Goal: Information Seeking & Learning: Learn about a topic

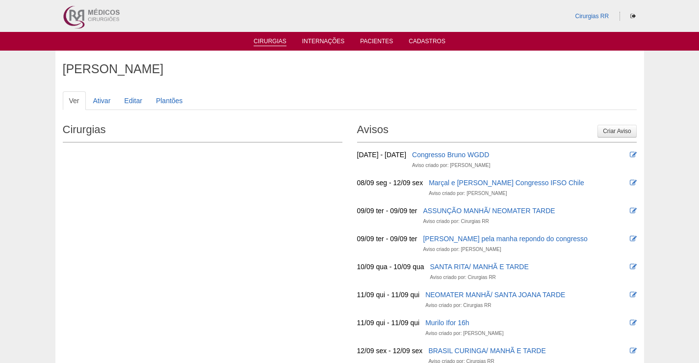
click at [279, 39] on link "Cirurgias" at bounding box center [270, 42] width 33 height 8
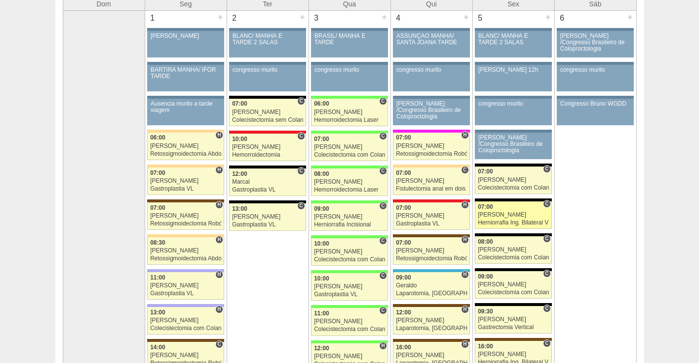
scroll to position [98, 0]
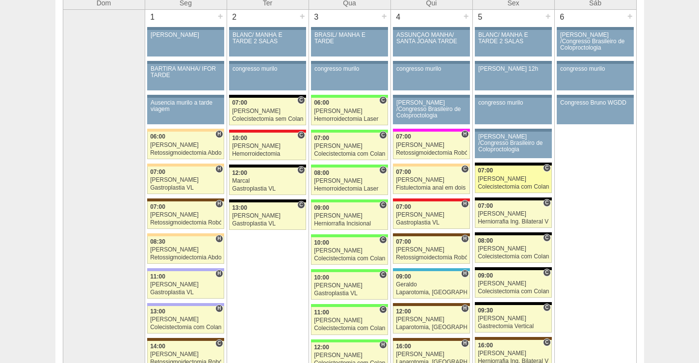
click at [523, 176] on div "[PERSON_NAME]" at bounding box center [513, 179] width 71 height 6
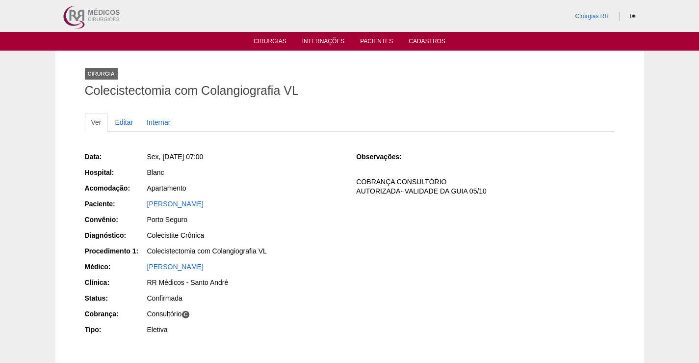
drag, startPoint x: 244, startPoint y: 206, endPoint x: 133, endPoint y: 208, distance: 110.9
click at [133, 208] on div "Paciente: KELLIANE SOUZA OKUZONO" at bounding box center [214, 205] width 258 height 12
copy div "Paciente: KELLIANE SOUZA OKUZONO"
click at [202, 205] on link "[PERSON_NAME]" at bounding box center [175, 204] width 56 height 8
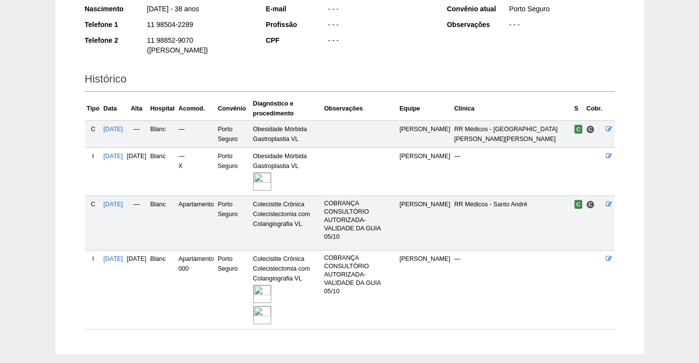
scroll to position [187, 0]
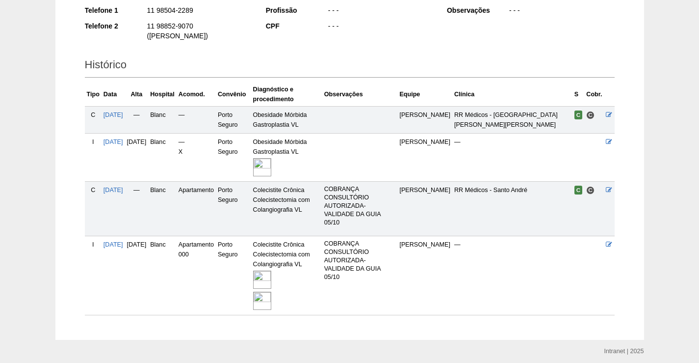
click at [271, 270] on img at bounding box center [262, 279] width 18 height 18
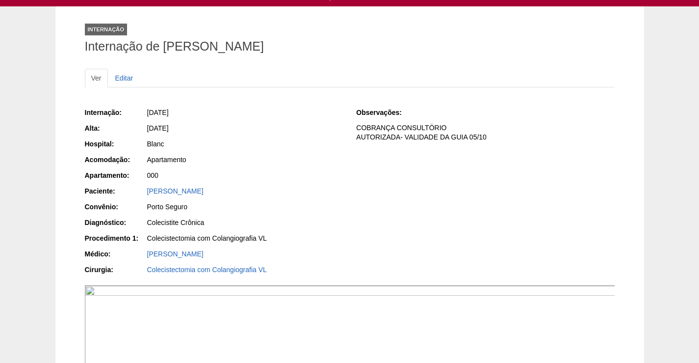
scroll to position [196, 0]
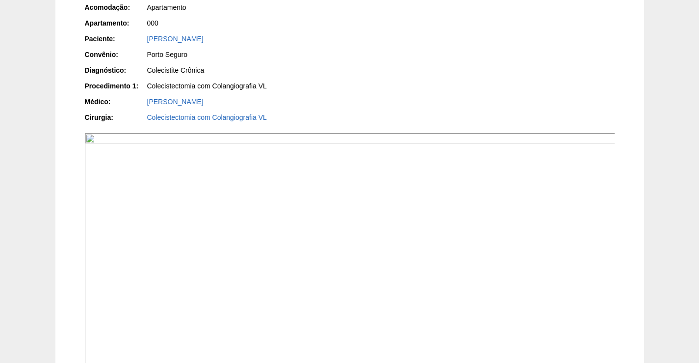
click at [487, 199] on img at bounding box center [350, 332] width 531 height 398
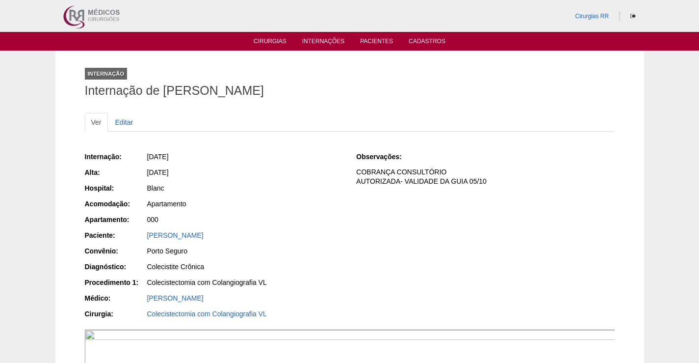
scroll to position [196, 0]
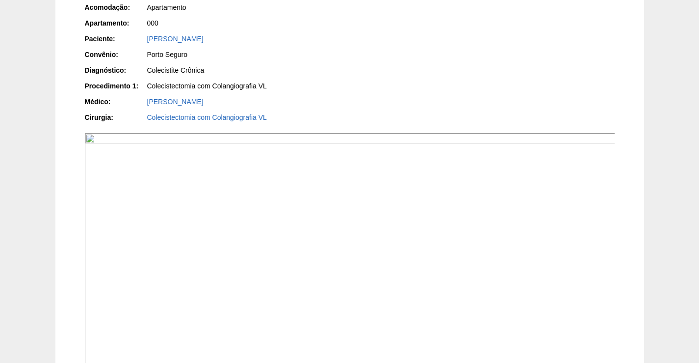
click at [456, 292] on img at bounding box center [350, 332] width 531 height 398
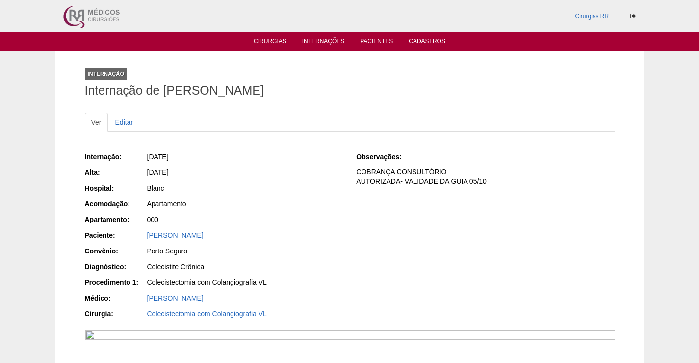
scroll to position [196, 0]
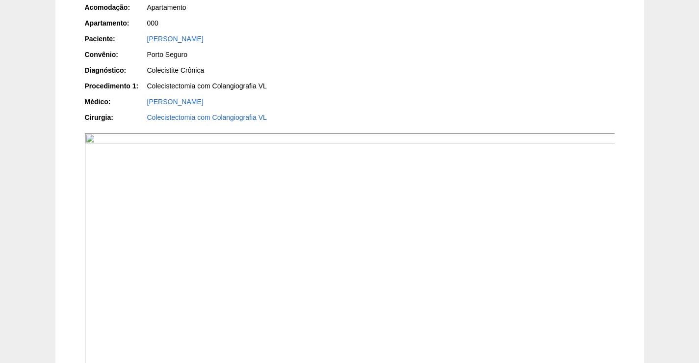
click at [405, 235] on img at bounding box center [350, 332] width 531 height 398
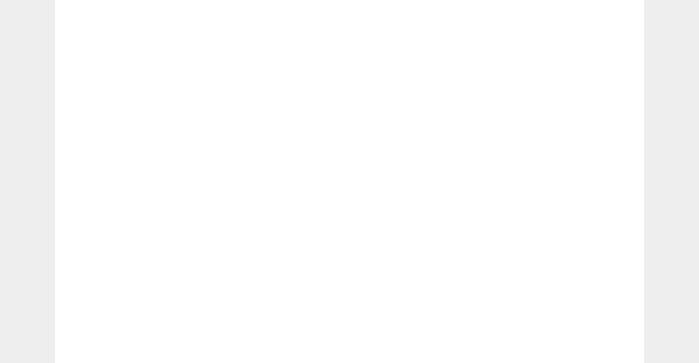
scroll to position [981, 0]
click at [488, 317] on img at bounding box center [350, 107] width 531 height 708
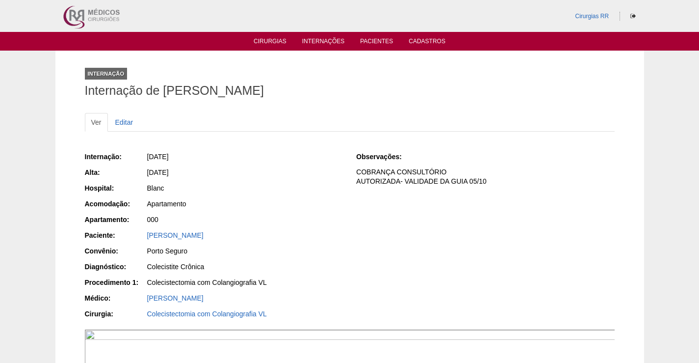
scroll to position [981, 0]
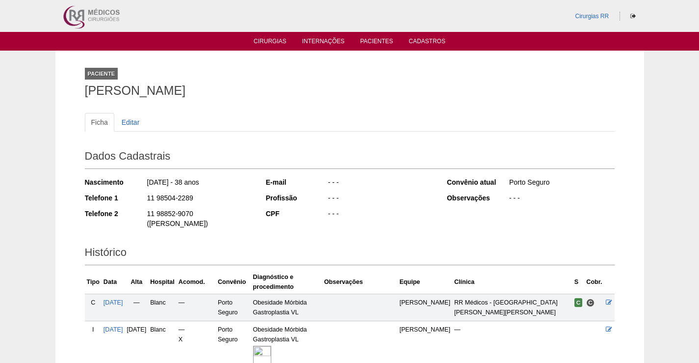
scroll to position [187, 0]
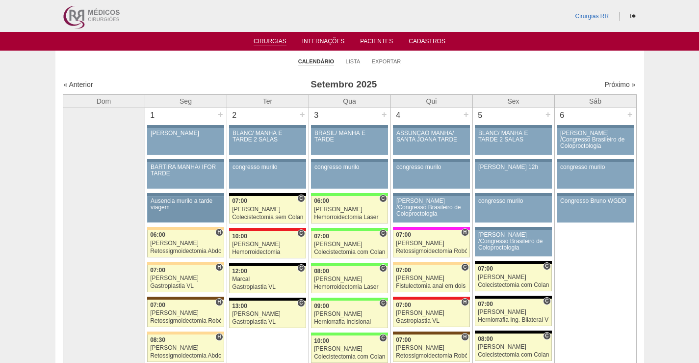
scroll to position [95, 0]
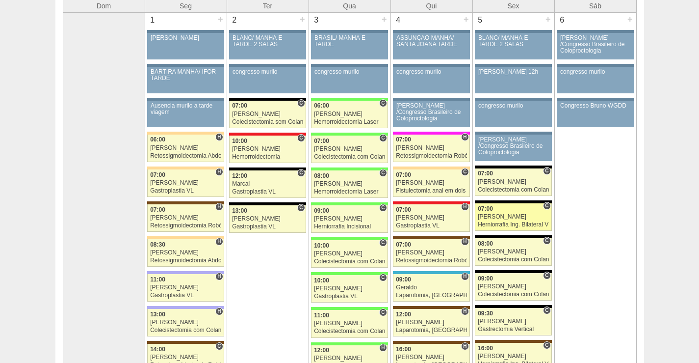
click at [516, 214] on div "[PERSON_NAME]" at bounding box center [513, 216] width 71 height 6
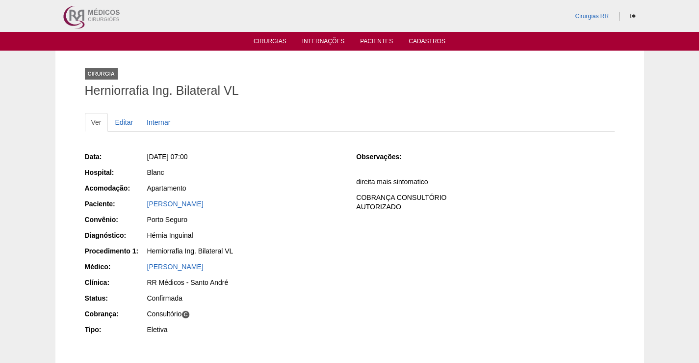
drag, startPoint x: 317, startPoint y: 209, endPoint x: 139, endPoint y: 199, distance: 177.9
click at [139, 199] on div "Paciente: CARLOS FERNANDO DE OLIVEIRA MORENA" at bounding box center [214, 205] width 258 height 12
copy div "Paciente: CARLOS FERNANDO DE OLIVEIRA MORENA"
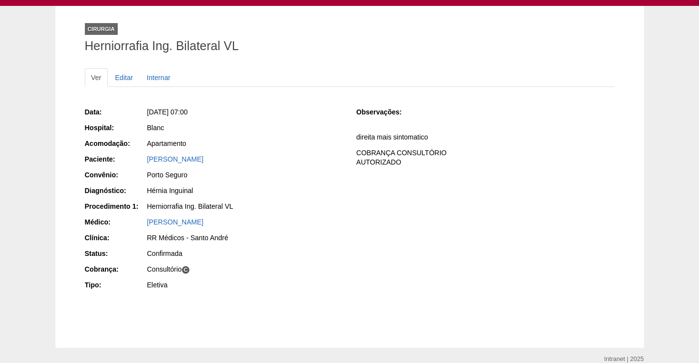
scroll to position [89, 0]
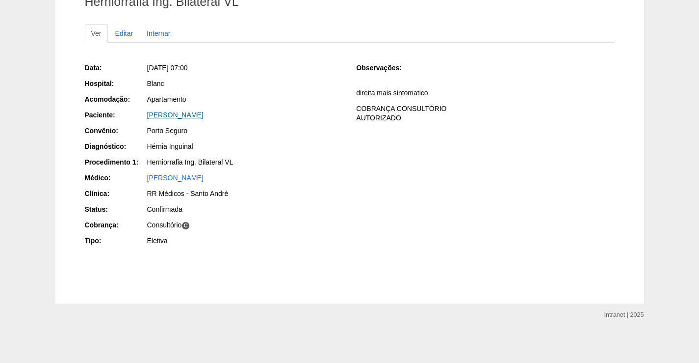
click at [204, 111] on link "CARLOS FERNANDO DE OLIVEIRA MORENA" at bounding box center [175, 115] width 56 height 8
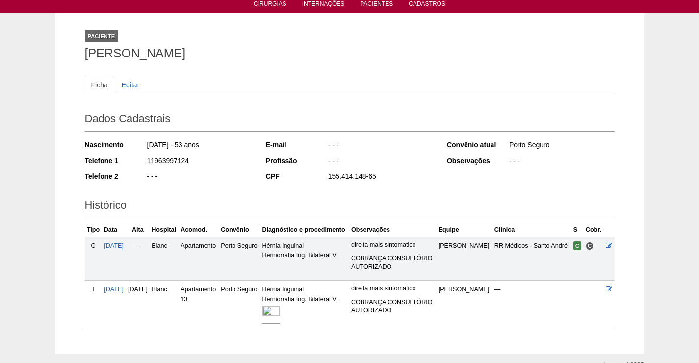
scroll to position [87, 0]
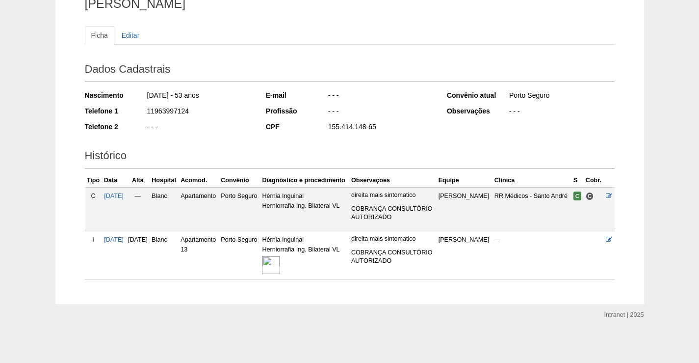
click at [280, 263] on img at bounding box center [271, 265] width 18 height 18
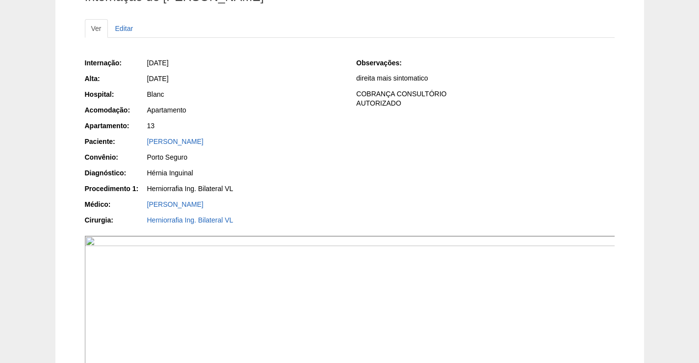
scroll to position [98, 0]
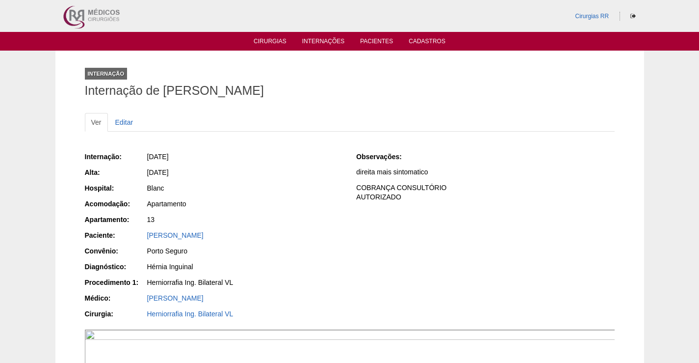
scroll to position [98, 0]
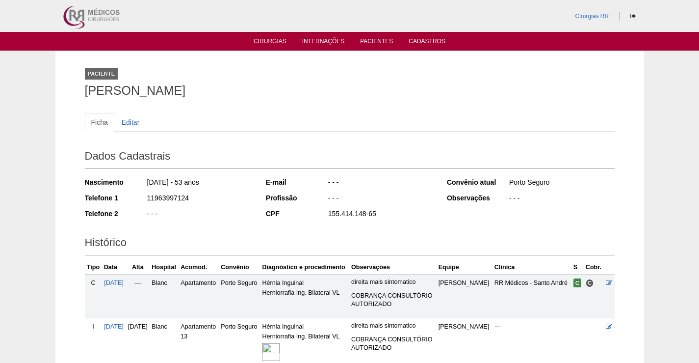
scroll to position [87, 0]
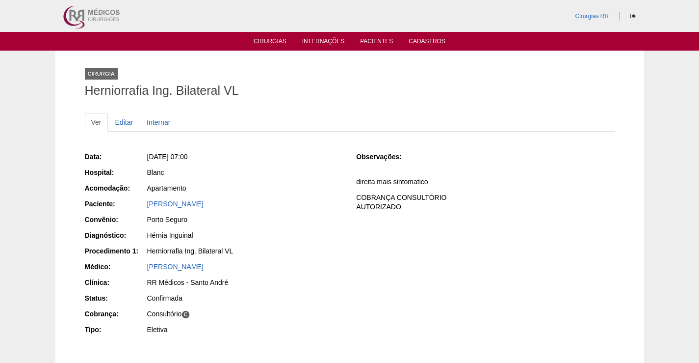
scroll to position [89, 0]
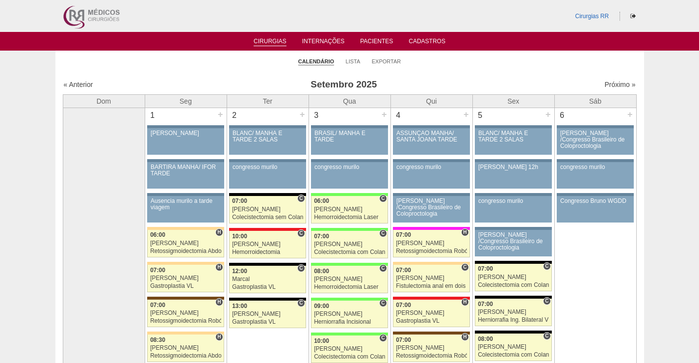
scroll to position [92, 0]
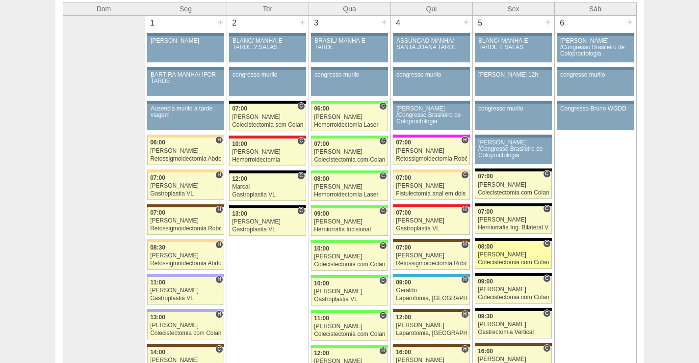
click at [517, 258] on link "88208 [PERSON_NAME] C 08:00 [PERSON_NAME] Colecistectomia com Colangiografia VL…" at bounding box center [513, 254] width 77 height 27
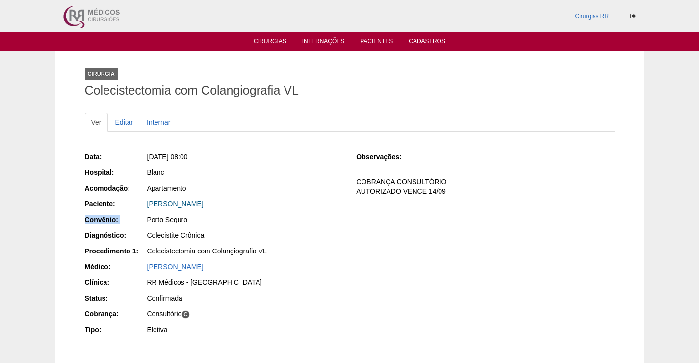
drag, startPoint x: 264, startPoint y: 201, endPoint x: 215, endPoint y: 207, distance: 49.5
click at [146, 214] on div "Data: Sex, 05/09/2025 - 08:00 Hospital: Blanc Acomodação: Apartamento Paciente:…" at bounding box center [214, 244] width 258 height 192
drag, startPoint x: 239, startPoint y: 185, endPoint x: 292, endPoint y: 210, distance: 58.4
click at [240, 185] on div "Apartamento" at bounding box center [245, 188] width 196 height 10
drag, startPoint x: 244, startPoint y: 207, endPoint x: 143, endPoint y: 207, distance: 101.1
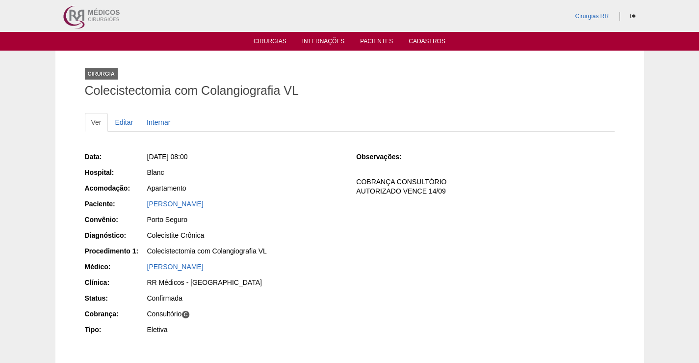
click at [143, 207] on div "Paciente: VICTORIA MUNIZ FERNANDES" at bounding box center [214, 205] width 258 height 12
copy div "Paciente: VICTORIA MUNIZ FERNANDES"
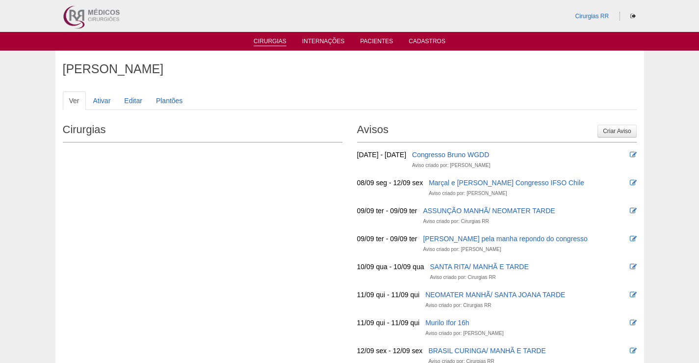
click at [279, 41] on link "Cirurgias" at bounding box center [270, 42] width 33 height 8
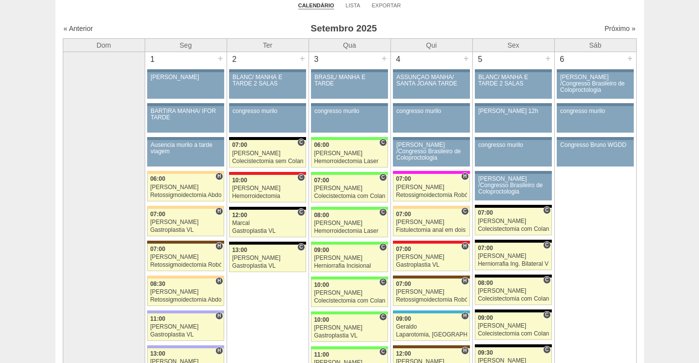
scroll to position [147, 0]
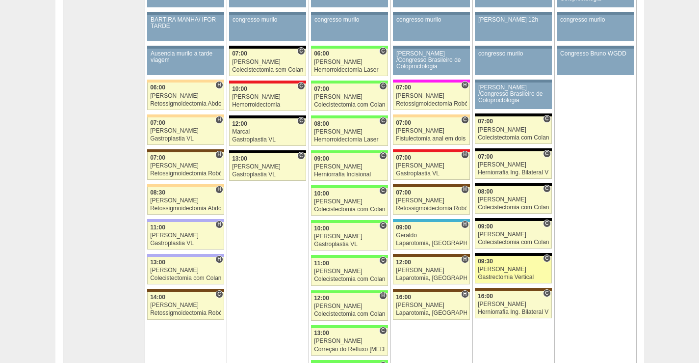
click at [518, 271] on div "[PERSON_NAME]" at bounding box center [513, 269] width 71 height 6
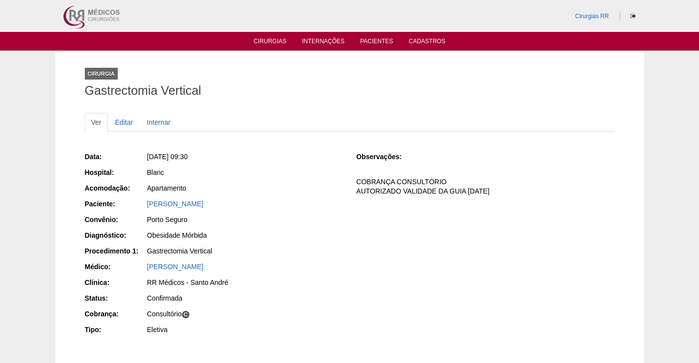
drag, startPoint x: 266, startPoint y: 202, endPoint x: 139, endPoint y: 204, distance: 127.6
click at [139, 204] on div "Paciente: ROSANGELA DA COSTA BERNINI" at bounding box center [214, 205] width 258 height 12
copy div "Paciente: ROSANGELA DA COSTA BERNINI"
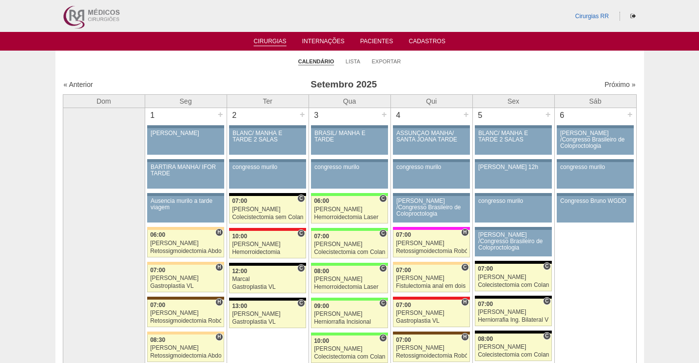
scroll to position [147, 0]
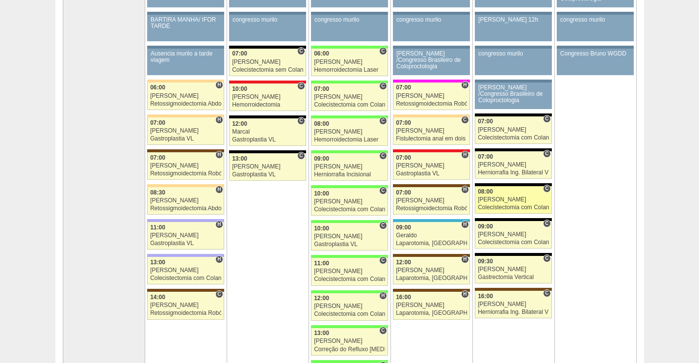
click at [522, 201] on div "[PERSON_NAME]" at bounding box center [513, 199] width 71 height 6
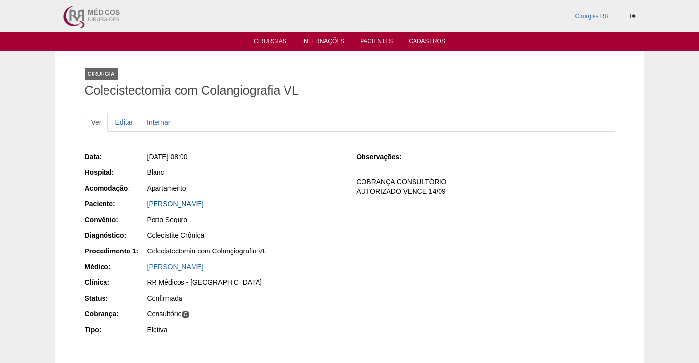
click at [204, 205] on link "[PERSON_NAME]" at bounding box center [175, 204] width 56 height 8
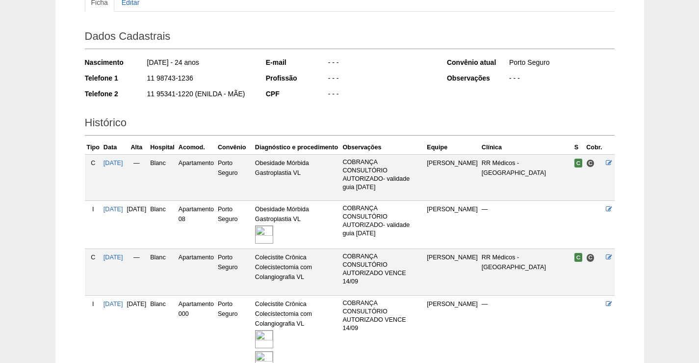
scroll to position [196, 0]
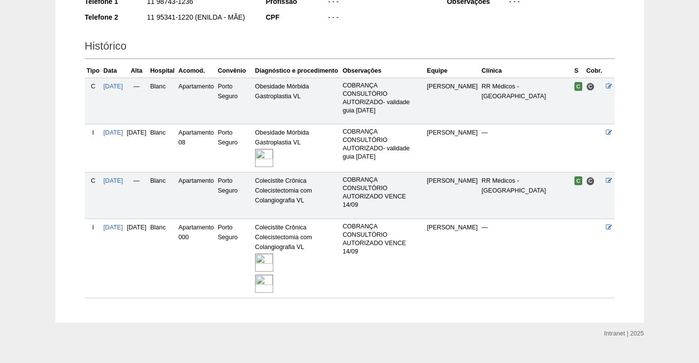
click at [273, 253] on img at bounding box center [264, 262] width 18 height 18
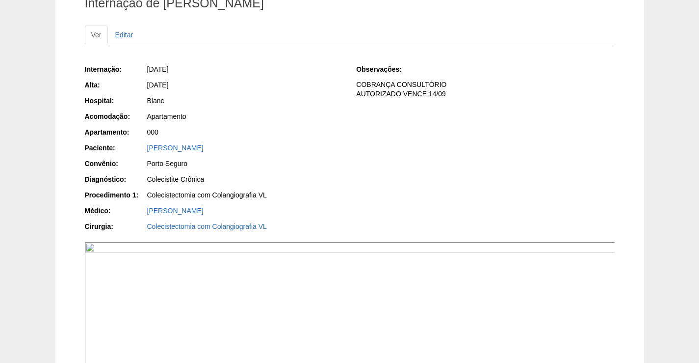
scroll to position [196, 0]
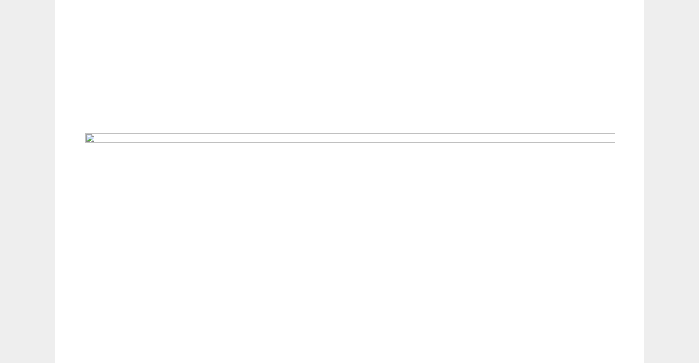
scroll to position [1030, 0]
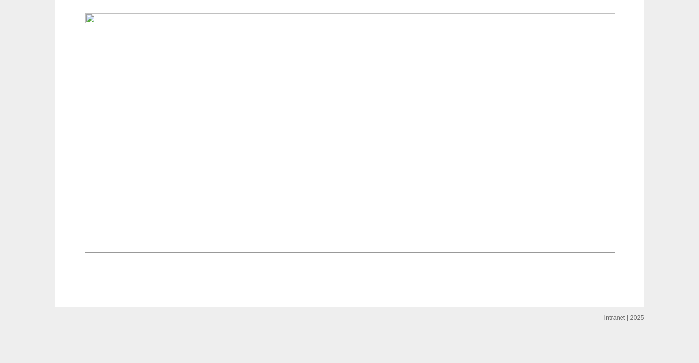
click at [404, 187] on img at bounding box center [350, 133] width 531 height 240
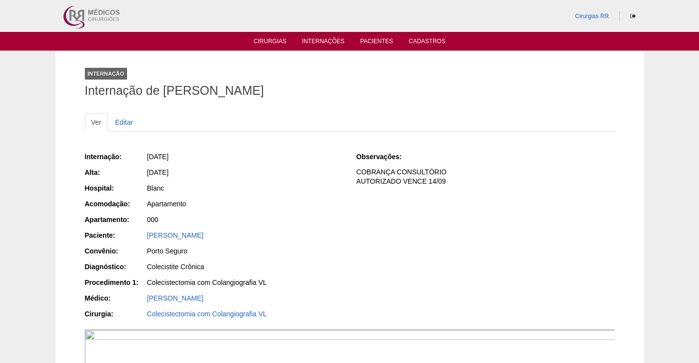
scroll to position [1030, 0]
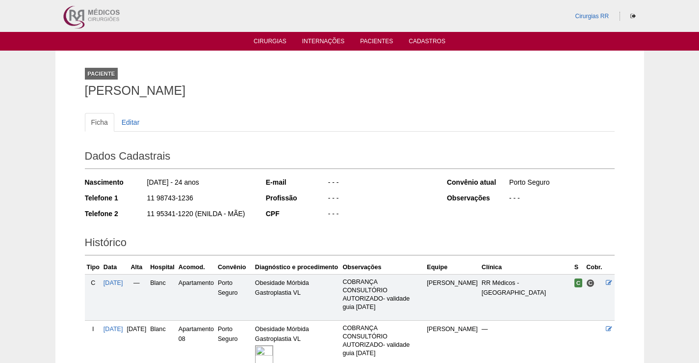
scroll to position [195, 0]
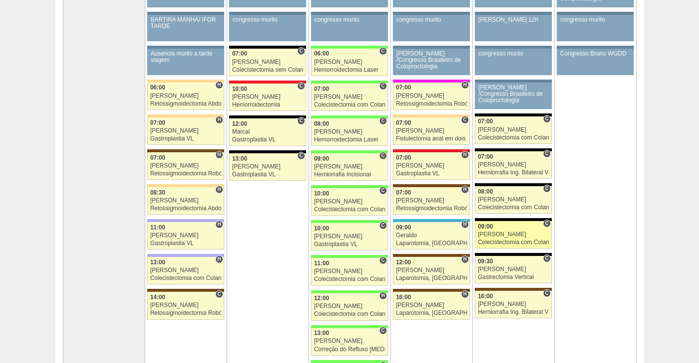
scroll to position [147, 0]
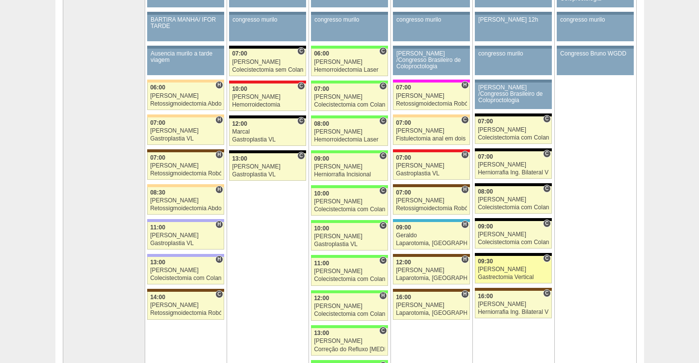
click at [513, 270] on div "[PERSON_NAME]" at bounding box center [513, 269] width 71 height 6
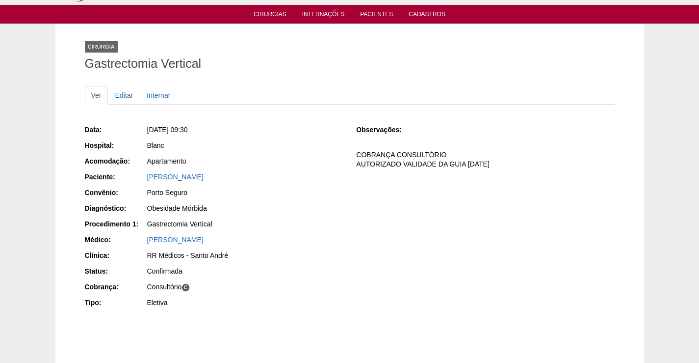
scroll to position [49, 0]
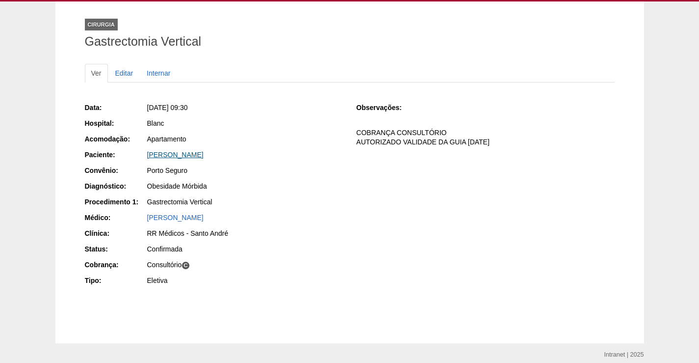
click at [204, 154] on link "ROSANGELA DA COSTA BERNINI" at bounding box center [175, 155] width 56 height 8
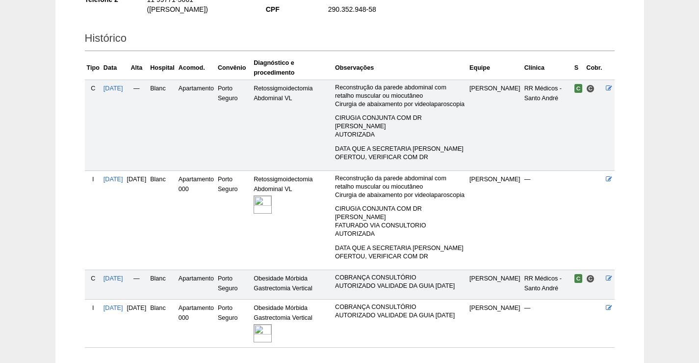
scroll to position [245, 0]
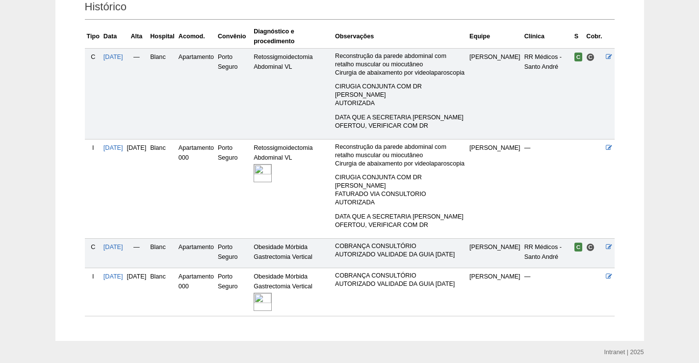
click at [272, 292] on img at bounding box center [263, 301] width 18 height 18
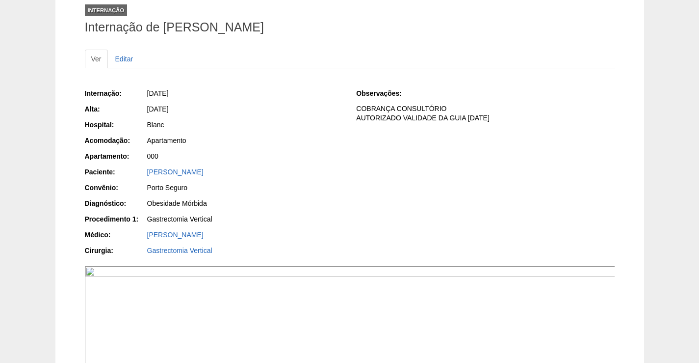
scroll to position [196, 0]
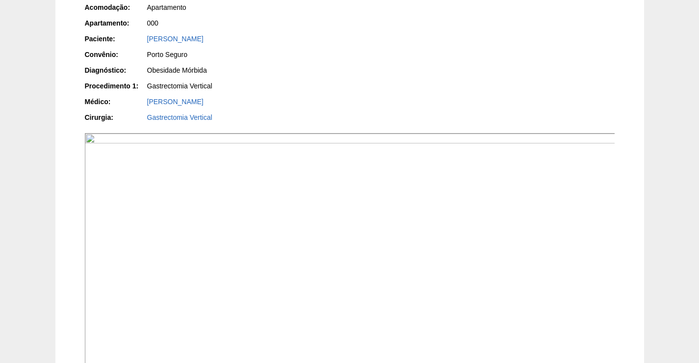
click at [336, 279] on img at bounding box center [350, 253] width 531 height 240
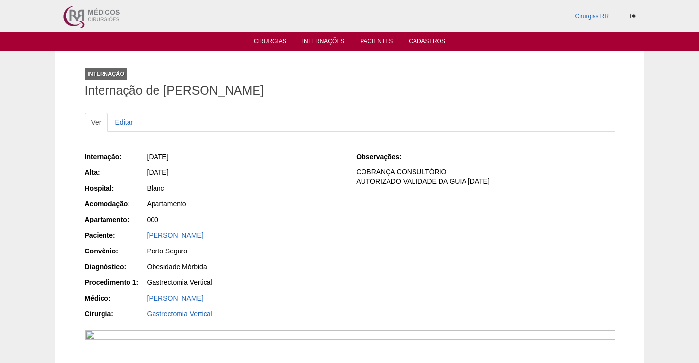
scroll to position [196, 0]
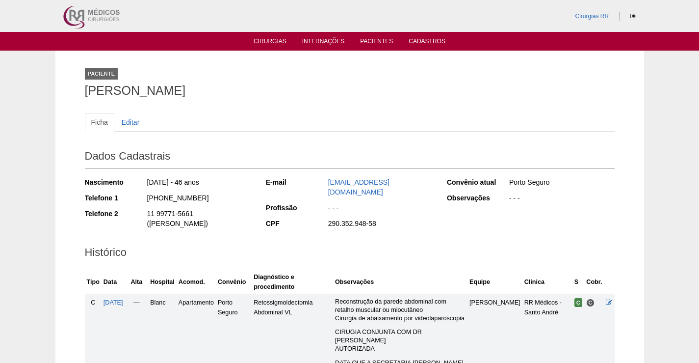
scroll to position [242, 0]
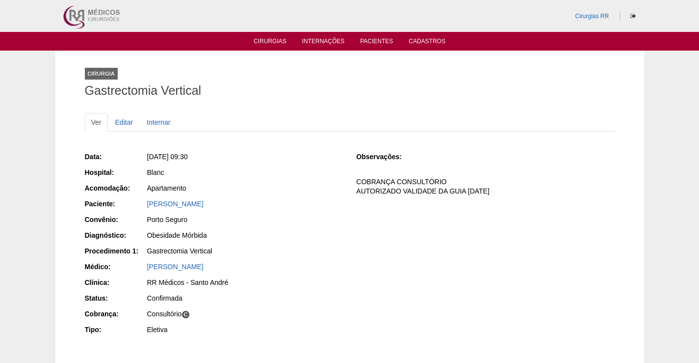
scroll to position [49, 0]
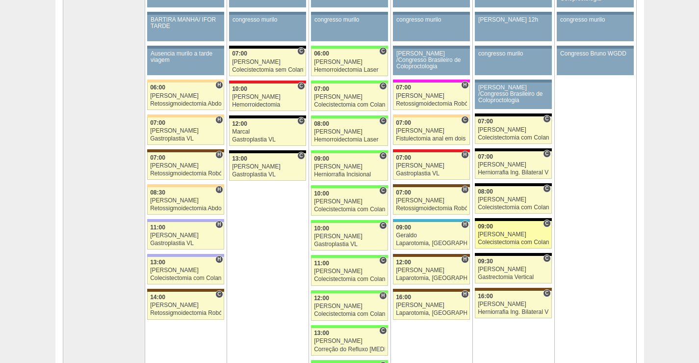
scroll to position [147, 0]
click at [528, 236] on div "[PERSON_NAME]" at bounding box center [513, 234] width 71 height 6
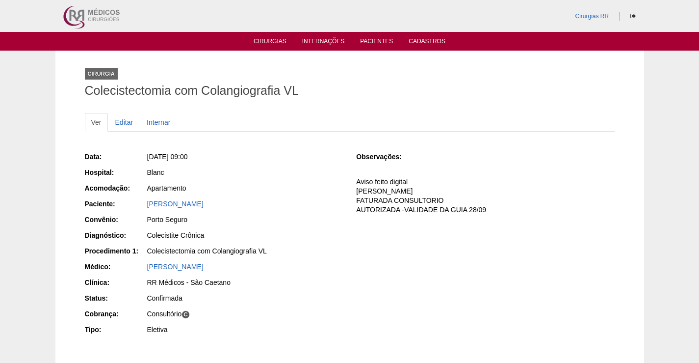
drag, startPoint x: 240, startPoint y: 202, endPoint x: 138, endPoint y: 201, distance: 102.1
click at [138, 201] on div "Paciente: [PERSON_NAME]" at bounding box center [214, 205] width 258 height 12
copy div "Paciente: [PERSON_NAME]"
click at [266, 192] on div "Apartamento" at bounding box center [245, 188] width 196 height 10
drag, startPoint x: 234, startPoint y: 208, endPoint x: 390, endPoint y: 315, distance: 188.8
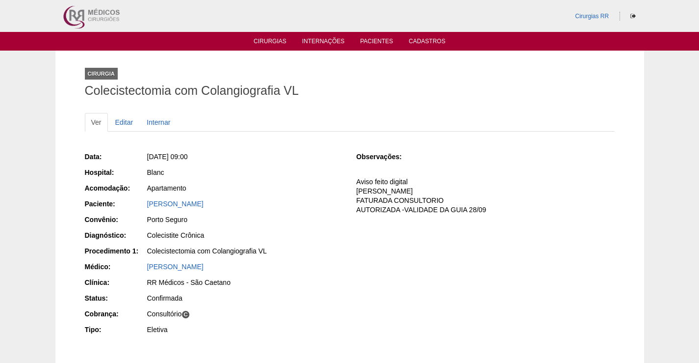
click at [134, 209] on div "Paciente: [PERSON_NAME]" at bounding box center [214, 205] width 258 height 12
copy link "[PERSON_NAME]"
